Goal: Task Accomplishment & Management: Use online tool/utility

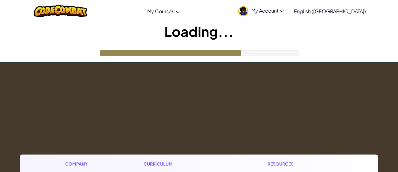
click at [248, 13] on img at bounding box center [243, 11] width 10 height 10
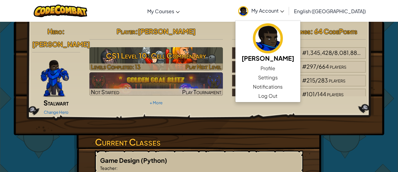
click at [116, 62] on h3 "CS1 Level 10: Cell Commentary" at bounding box center [156, 56] width 134 height 14
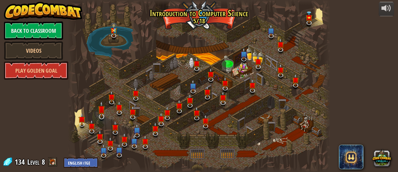
click at [99, 108] on img at bounding box center [101, 109] width 7 height 16
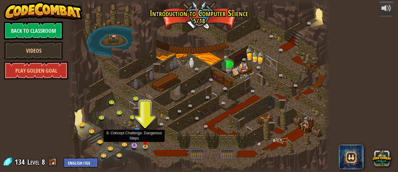
click at [133, 143] on img at bounding box center [134, 138] width 7 height 16
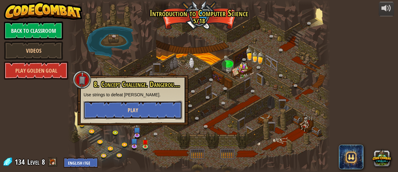
click at [119, 112] on button "Play" at bounding box center [133, 110] width 99 height 18
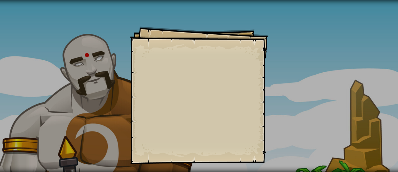
click at [224, 150] on div "Goals Start Level Error loading from server. Try refreshing the page. You'll ne…" at bounding box center [199, 95] width 138 height 138
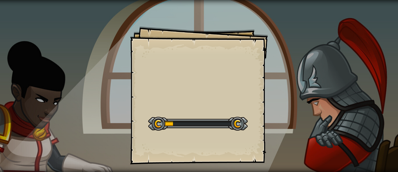
click at [362, 25] on div "Goals Start Level Error loading from server. Try refreshing the page. You'll ne…" at bounding box center [199, 86] width 398 height 172
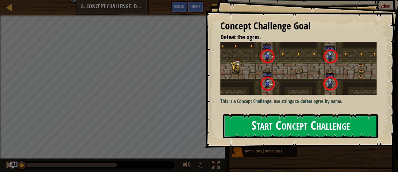
click at [248, 121] on button "Start Concept Challenge" at bounding box center [300, 126] width 154 height 24
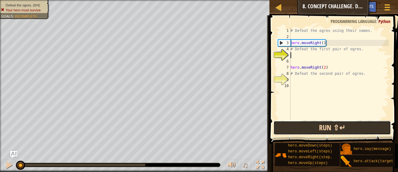
click at [301, 129] on button "Run ⇧↵" at bounding box center [331, 128] width 117 height 14
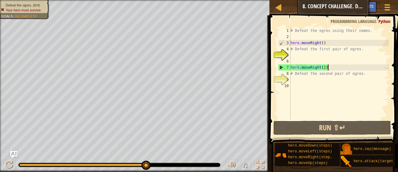
click at [346, 67] on div "# Defeat the ogres using their names. hero . moveRight ( ) # Defeat the first p…" at bounding box center [338, 80] width 99 height 104
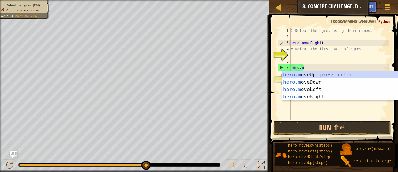
type textarea "h"
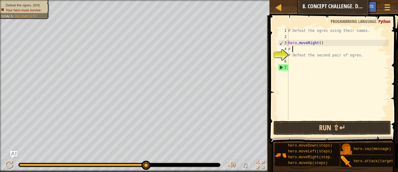
type textarea "#"
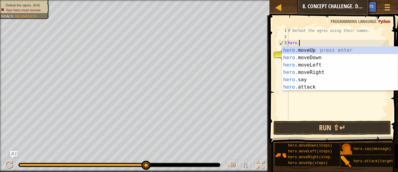
type textarea "h"
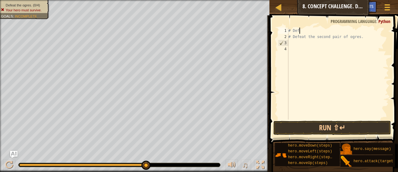
click at [369, 35] on div "# Def # Defeat the second pair of ogres." at bounding box center [338, 80] width 102 height 104
click at [324, 32] on div "# # D" at bounding box center [338, 80] width 102 height 104
type textarea "#"
click at [324, 32] on div "# D" at bounding box center [338, 80] width 102 height 104
click at [322, 34] on div "#" at bounding box center [338, 80] width 102 height 104
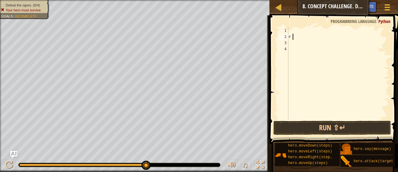
type textarea "#"
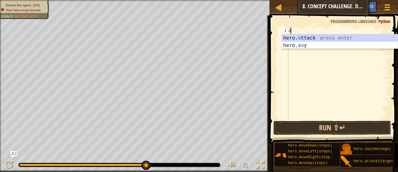
scroll to position [2, 0]
click at [306, 38] on div "hero. a ttack press enter hero.s a y press enter" at bounding box center [340, 48] width 116 height 29
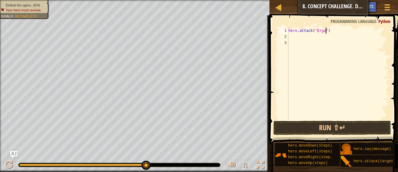
scroll to position [2, 3]
type textarea "hero.attack("Ergo")"
click at [296, 37] on div "hero . attack ( "Ergo" )" at bounding box center [338, 80] width 102 height 104
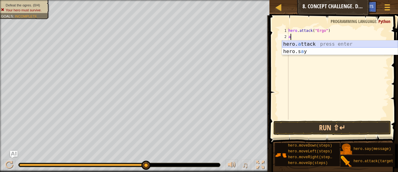
click at [298, 47] on div "hero. a ttack press enter hero.s a y press enter" at bounding box center [340, 54] width 116 height 29
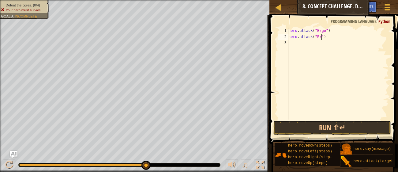
scroll to position [2, 3]
type textarea "hero.attack("Ergo")"
click at [295, 44] on div "hero . attack ( "Ergo" ) hero . attack ( "Ergo" )" at bounding box center [338, 80] width 102 height 104
type textarea "S"
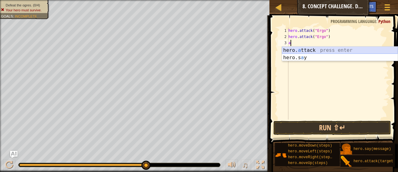
click at [290, 49] on div "hero. a ttack press enter hero.s a y press enter" at bounding box center [340, 60] width 116 height 29
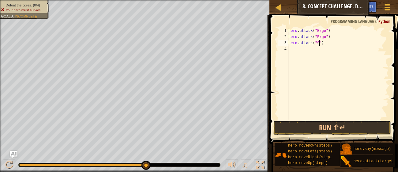
scroll to position [2, 3]
type textarea "hero.attack("Sog")"
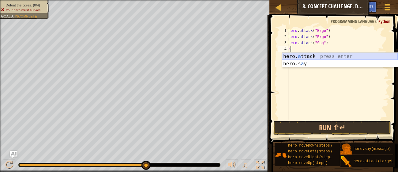
click at [290, 56] on div "hero. a ttack press enter hero.s a y press enter" at bounding box center [340, 67] width 116 height 29
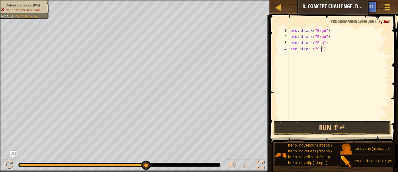
scroll to position [2, 3]
type textarea "hero.attack("Sog")"
click at [289, 53] on div "hero . attack ( "Ergo" ) hero . attack ( "Ergo" ) hero . attack ( "Sog" ) hero …" at bounding box center [338, 80] width 102 height 104
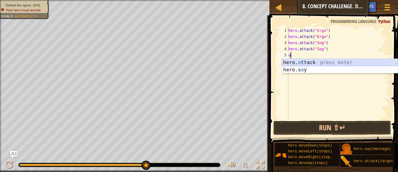
click at [293, 61] on div "hero. a ttack press enter hero.s a y press enter" at bounding box center [340, 73] width 116 height 29
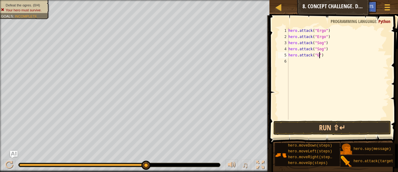
type textarea "hero.attack("Gos")"
click at [289, 64] on div "hero . attack ( "Ergo" ) hero . attack ( "Ergo" ) hero . attack ( "Sog" ) hero …" at bounding box center [338, 80] width 102 height 104
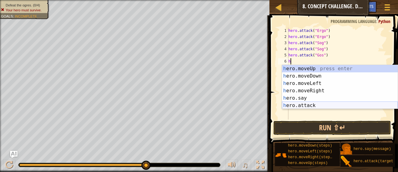
click at [300, 104] on div "h ero.moveUp press enter h ero.moveDown press enter h ero.moveLeft press enter …" at bounding box center [340, 94] width 116 height 59
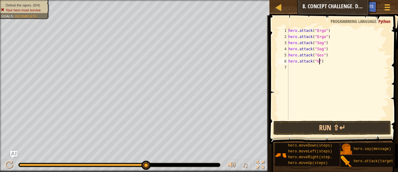
scroll to position [2, 3]
type textarea "hero.attack("Gos")"
click at [310, 72] on div "hero . attack ( "Ergo" ) hero . attack ( "Ergo" ) hero . attack ( "Sog" ) hero …" at bounding box center [338, 80] width 102 height 104
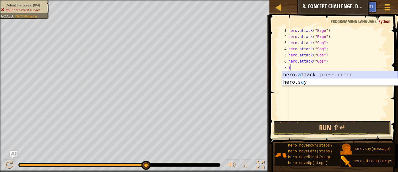
click at [307, 75] on div "hero. a ttack press enter hero.s a y press enter" at bounding box center [340, 85] width 116 height 29
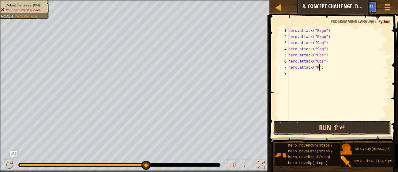
type textarea "hero.attack("Kro")"
click at [299, 74] on div "hero . attack ( "Ergo" ) hero . attack ( "Ergo" ) hero . attack ( "Sog" ) hero …" at bounding box center [338, 80] width 102 height 104
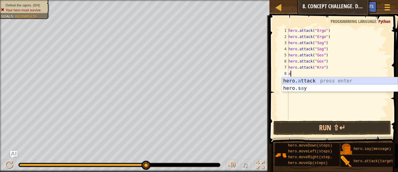
click at [301, 81] on div "hero. a ttack press enter hero.s a y press enter" at bounding box center [340, 91] width 116 height 29
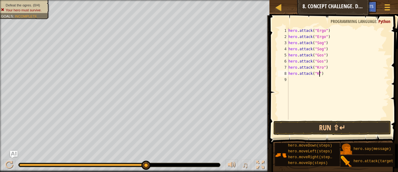
scroll to position [2, 3]
type textarea "hero.attack("Kro")"
